Goal: Download file/media

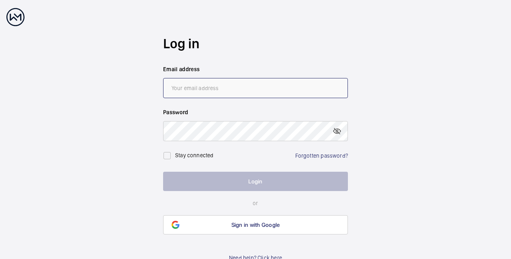
type input "[PERSON_NAME][EMAIL_ADDRESS][PERSON_NAME][DOMAIN_NAME]"
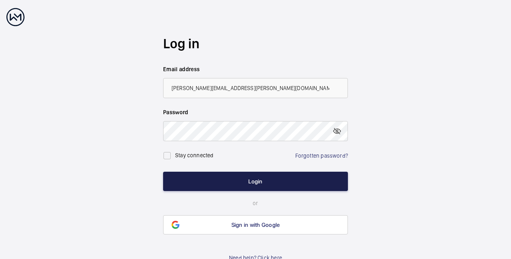
click at [229, 184] on button "Login" at bounding box center [255, 181] width 185 height 19
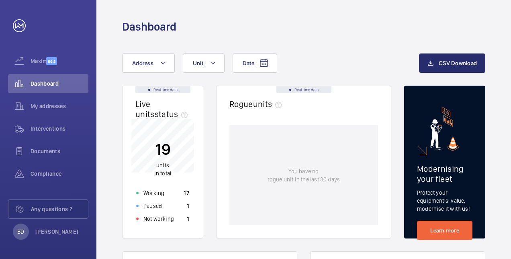
click at [227, 182] on wm-front-card-body "You have no rogue unit in the last 30 days" at bounding box center [304, 181] width 174 height 113
click at [39, 149] on span "Documents" at bounding box center [60, 151] width 58 height 8
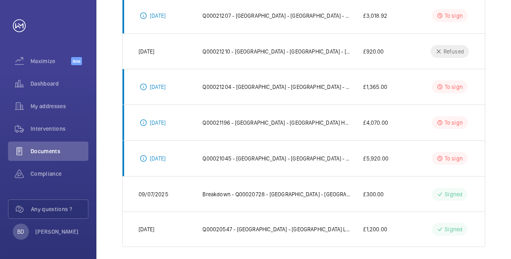
scroll to position [271, 0]
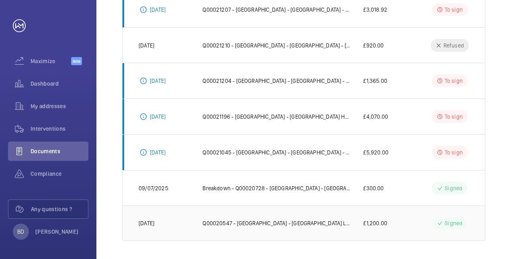
click at [151, 223] on p "[DATE]" at bounding box center [147, 223] width 16 height 8
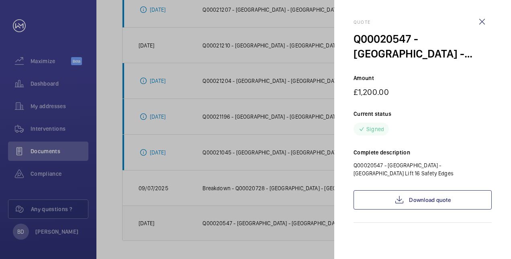
click at [151, 223] on div at bounding box center [255, 129] width 511 height 259
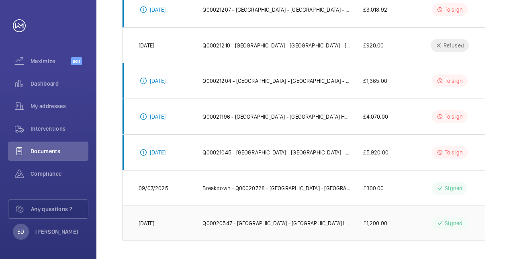
click at [151, 223] on p "[DATE]" at bounding box center [147, 223] width 16 height 8
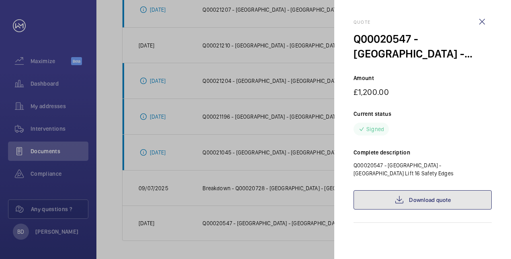
click at [428, 203] on link "Download quote" at bounding box center [423, 199] width 138 height 19
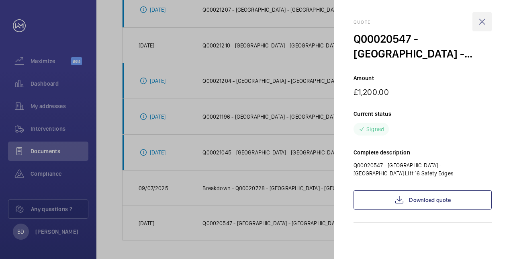
click at [480, 23] on wm-front-icon-button at bounding box center [482, 21] width 19 height 19
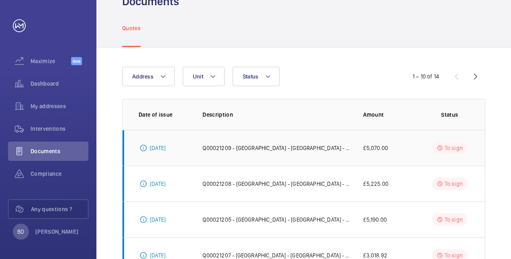
scroll to position [0, 0]
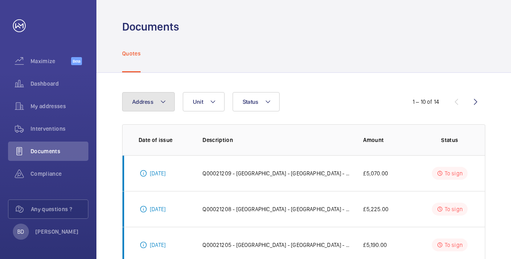
click at [162, 99] on mat-icon at bounding box center [163, 102] width 6 height 10
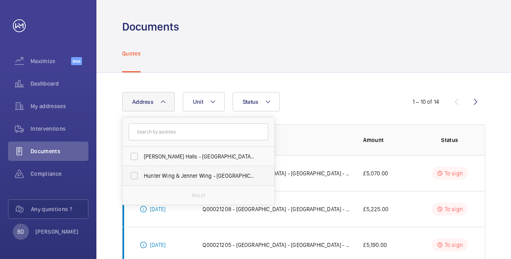
click at [198, 177] on span "Hunter Wing & Jenner Wing - [GEOGRAPHIC_DATA]" at bounding box center [199, 176] width 110 height 8
click at [142, 177] on input "Hunter Wing & Jenner Wing - [GEOGRAPHIC_DATA]" at bounding box center [134, 176] width 16 height 16
checkbox input "true"
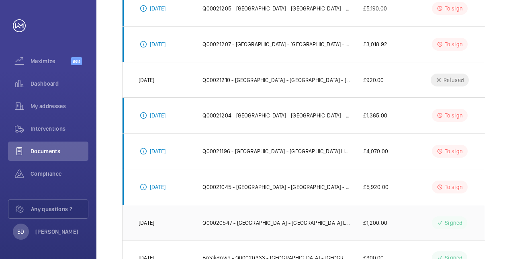
scroll to position [271, 0]
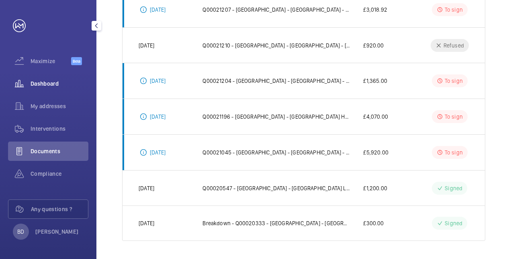
click at [43, 85] on span "Dashboard" at bounding box center [60, 84] width 58 height 8
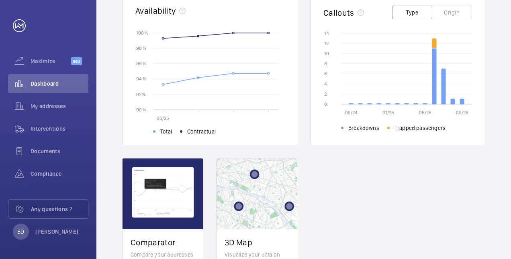
scroll to position [209, 0]
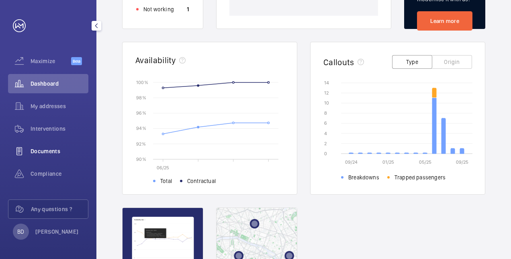
click at [36, 157] on div "Documents" at bounding box center [48, 150] width 80 height 19
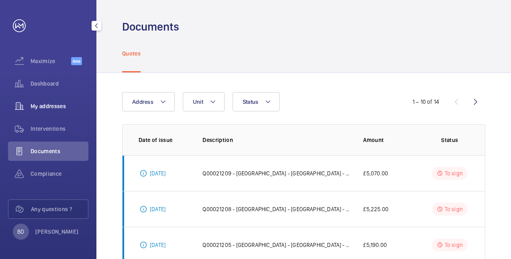
click at [48, 104] on span "My addresses" at bounding box center [60, 106] width 58 height 8
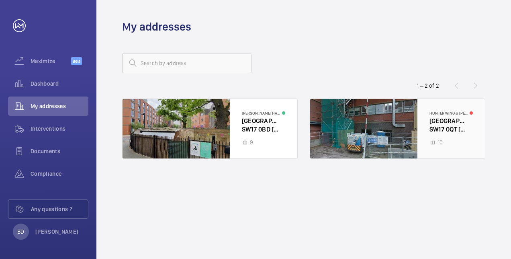
click at [416, 127] on div at bounding box center [397, 128] width 175 height 59
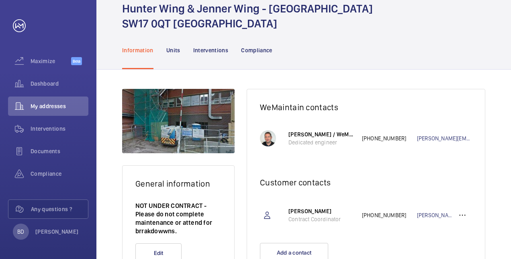
scroll to position [70, 0]
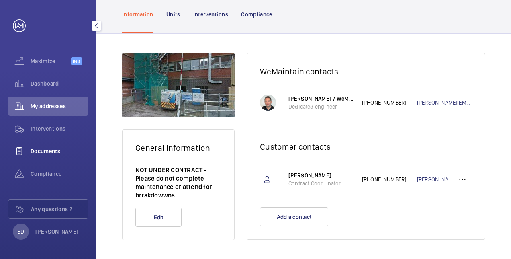
click at [42, 148] on span "Documents" at bounding box center [60, 151] width 58 height 8
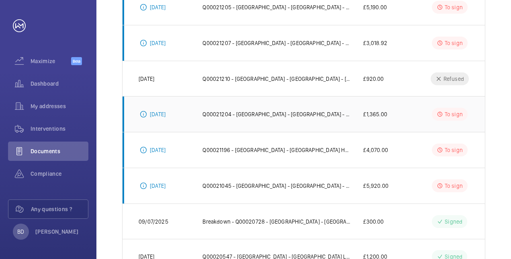
scroll to position [271, 0]
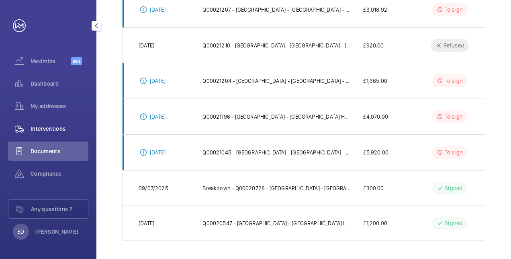
click at [43, 126] on span "Interventions" at bounding box center [60, 129] width 58 height 8
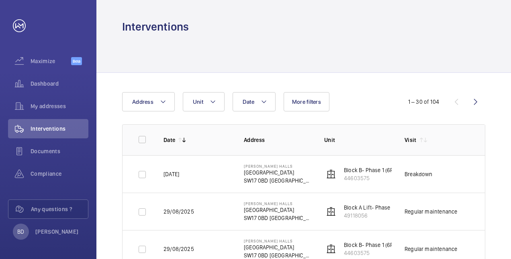
scroll to position [40, 0]
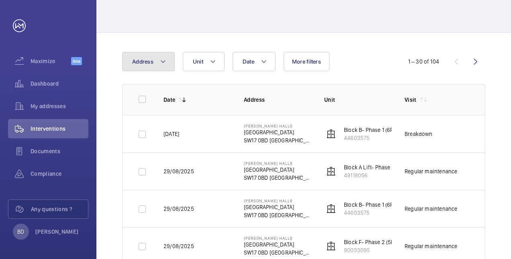
click at [140, 63] on span "Address" at bounding box center [142, 61] width 21 height 6
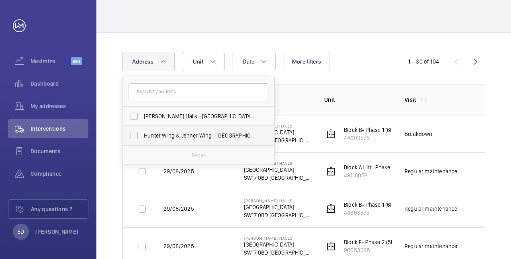
click at [173, 133] on span "Hunter Wing & Jenner Wing - [GEOGRAPHIC_DATA]" at bounding box center [199, 135] width 110 height 8
click at [142, 133] on input "Hunter Wing & Jenner Wing - [GEOGRAPHIC_DATA]" at bounding box center [134, 135] width 16 height 16
checkbox input "true"
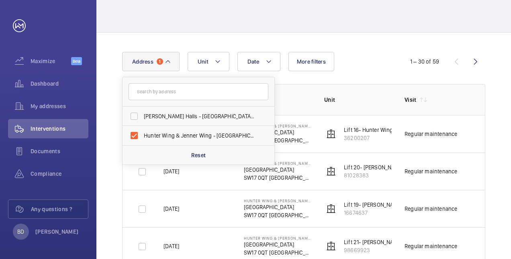
click at [353, 60] on div "Date Address [STREET_ADDRESS][PERSON_NAME] Hunter Wing & Jenner Wing - [GEOGRAP…" at bounding box center [255, 61] width 267 height 19
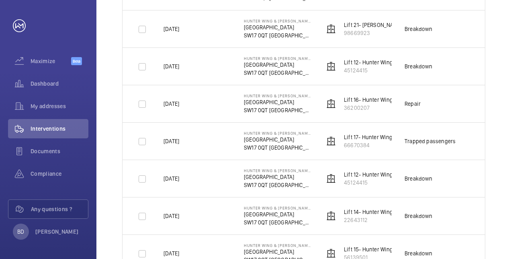
scroll to position [1033, 0]
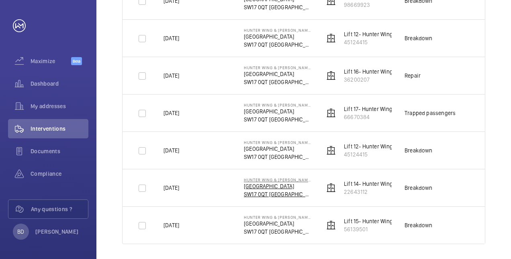
click at [262, 184] on p "[GEOGRAPHIC_DATA]" at bounding box center [278, 186] width 68 height 8
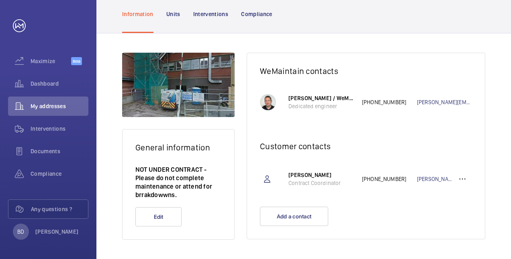
scroll to position [70, 0]
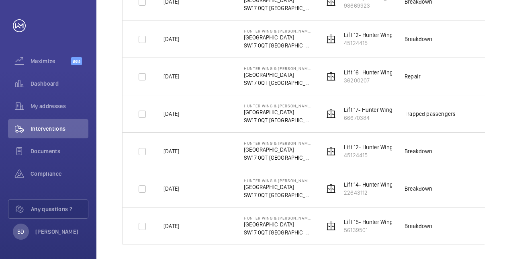
scroll to position [1033, 0]
click at [260, 72] on p "[GEOGRAPHIC_DATA]" at bounding box center [278, 74] width 68 height 8
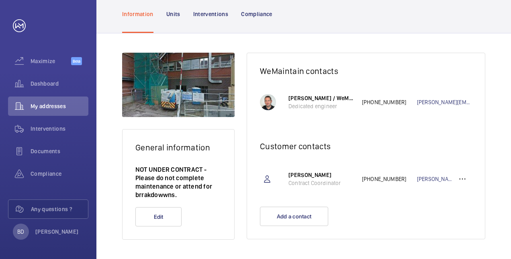
scroll to position [70, 0]
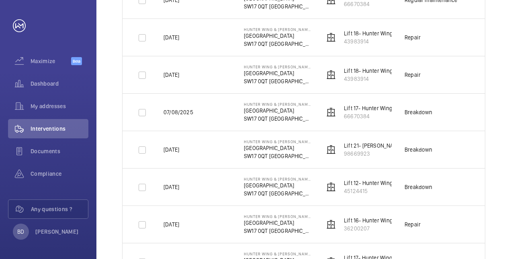
scroll to position [1033, 0]
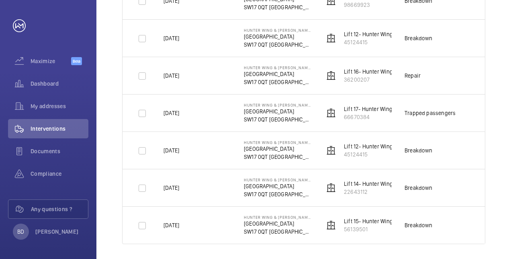
click at [361, 106] on p "Lift 17- Hunter Wing (7FL)" at bounding box center [375, 109] width 62 height 8
click at [362, 68] on p "Lift 16- Hunter Wing (7FL)" at bounding box center [375, 72] width 63 height 8
click at [144, 70] on input "checkbox" at bounding box center [142, 76] width 16 height 16
checkbox input "true"
click at [399, 72] on td "Repair" at bounding box center [432, 75] width 80 height 37
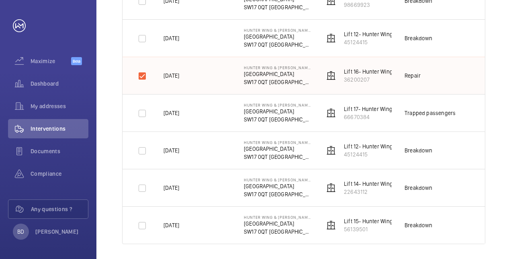
click at [343, 69] on wm-front-device-cell "Lift 16- Hunter Wing (7FL) 36200207" at bounding box center [365, 76] width 82 height 16
drag, startPoint x: 500, startPoint y: 106, endPoint x: 502, endPoint y: 98, distance: 8.4
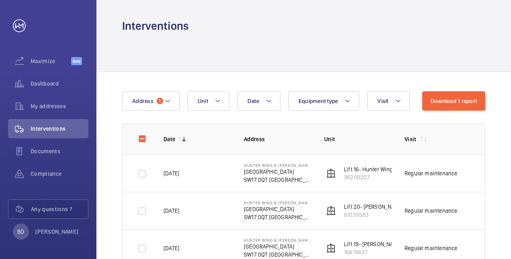
scroll to position [0, 0]
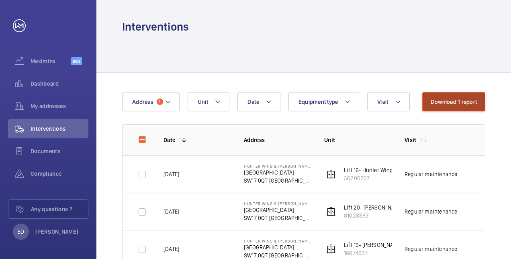
click at [455, 101] on button "Download 1 report" at bounding box center [453, 101] width 63 height 19
